Goal: Navigation & Orientation: Go to known website

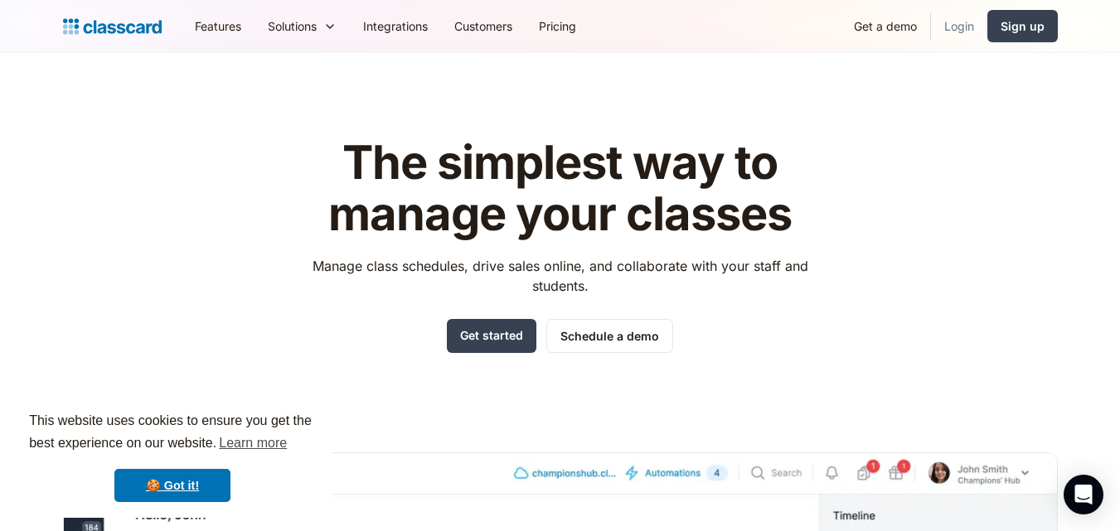
click at [958, 17] on link "Login" at bounding box center [959, 25] width 56 height 37
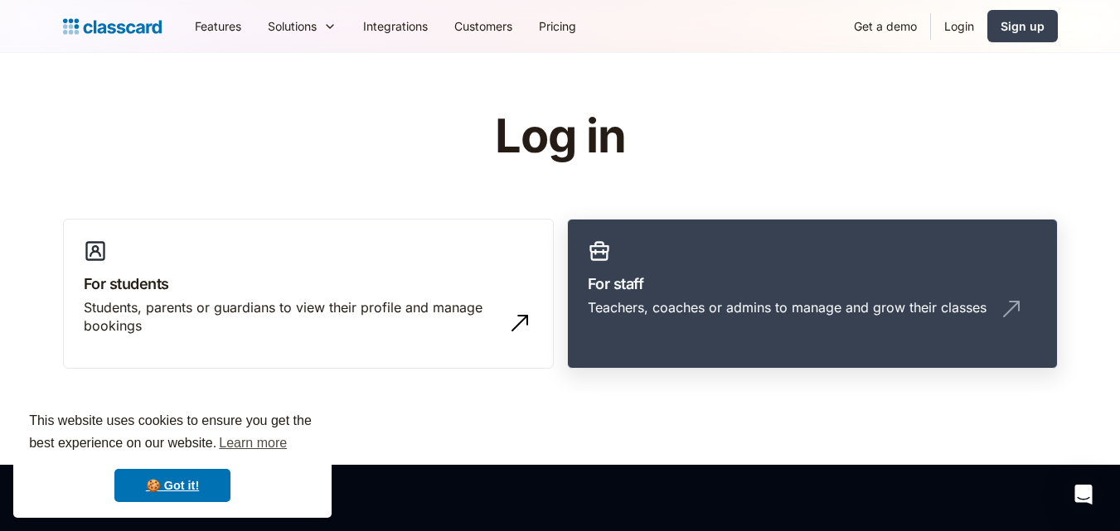
click at [716, 282] on h3 "For staff" at bounding box center [812, 284] width 449 height 22
